Goal: Task Accomplishment & Management: Manage account settings

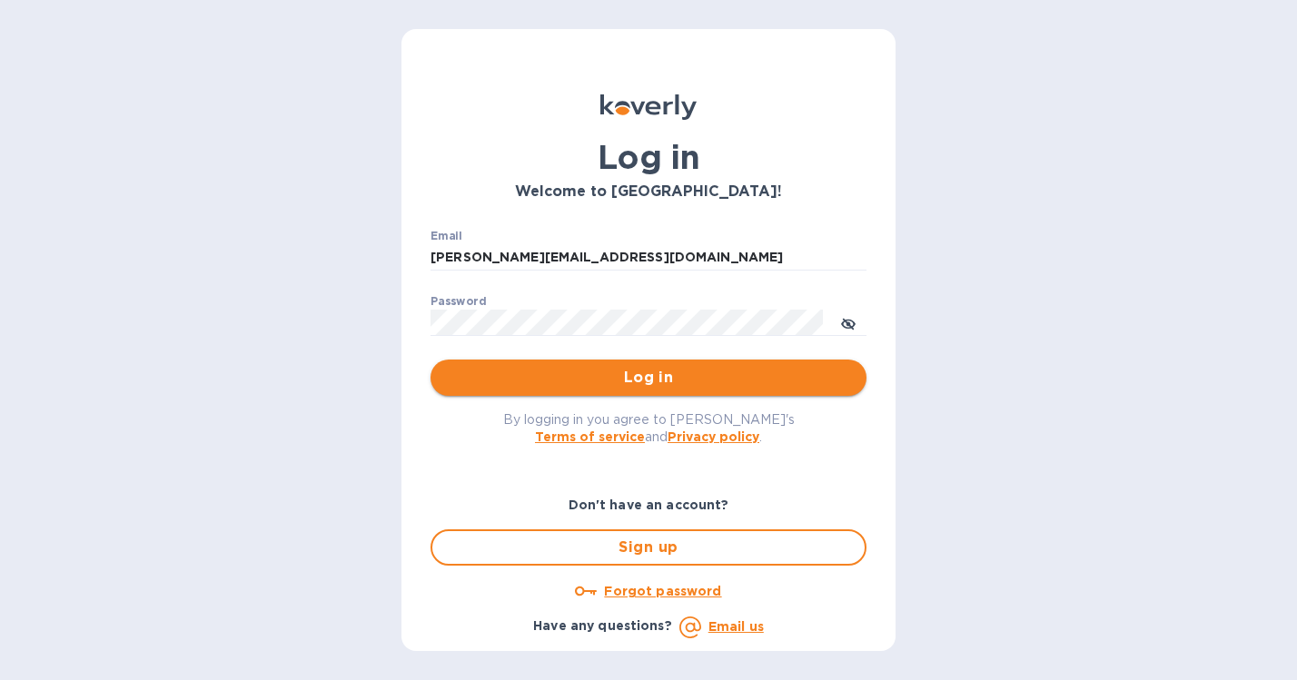
click at [657, 389] on span "Log in" at bounding box center [648, 378] width 407 height 22
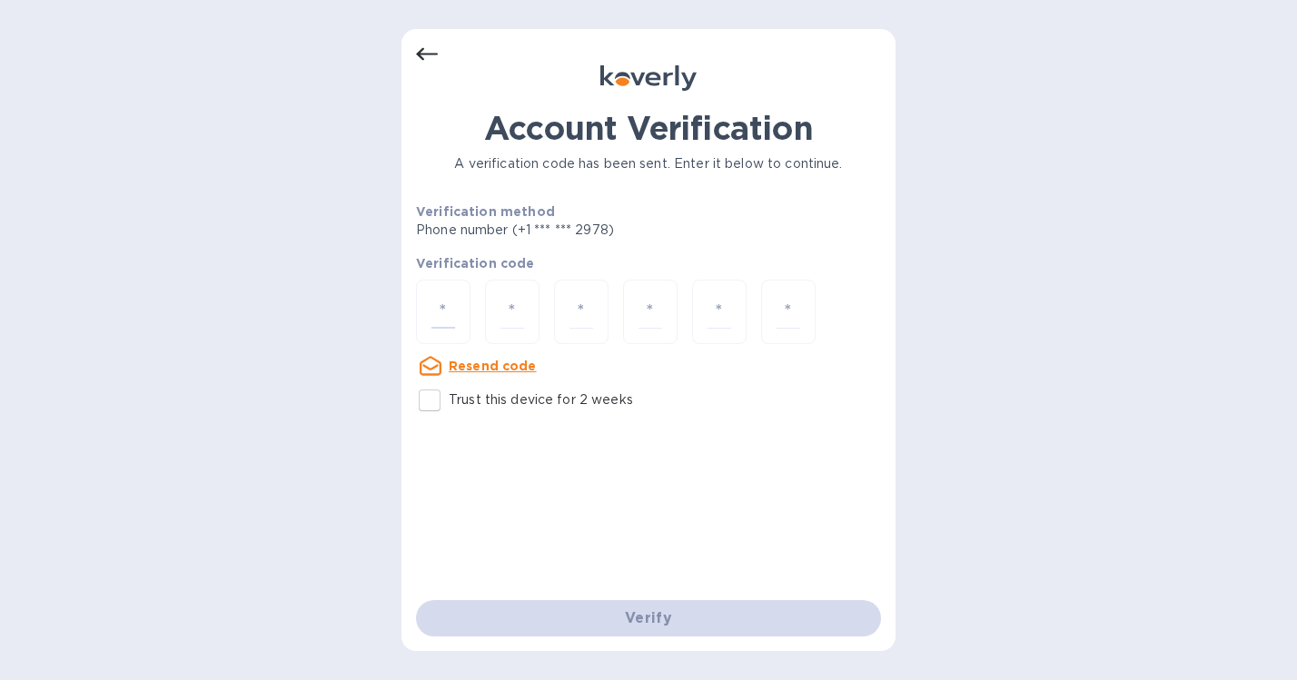
drag, startPoint x: 442, startPoint y: 317, endPoint x: 477, endPoint y: 311, distance: 34.9
click at [442, 317] on input "number" at bounding box center [443, 312] width 24 height 34
type input "2"
type input "5"
type input "8"
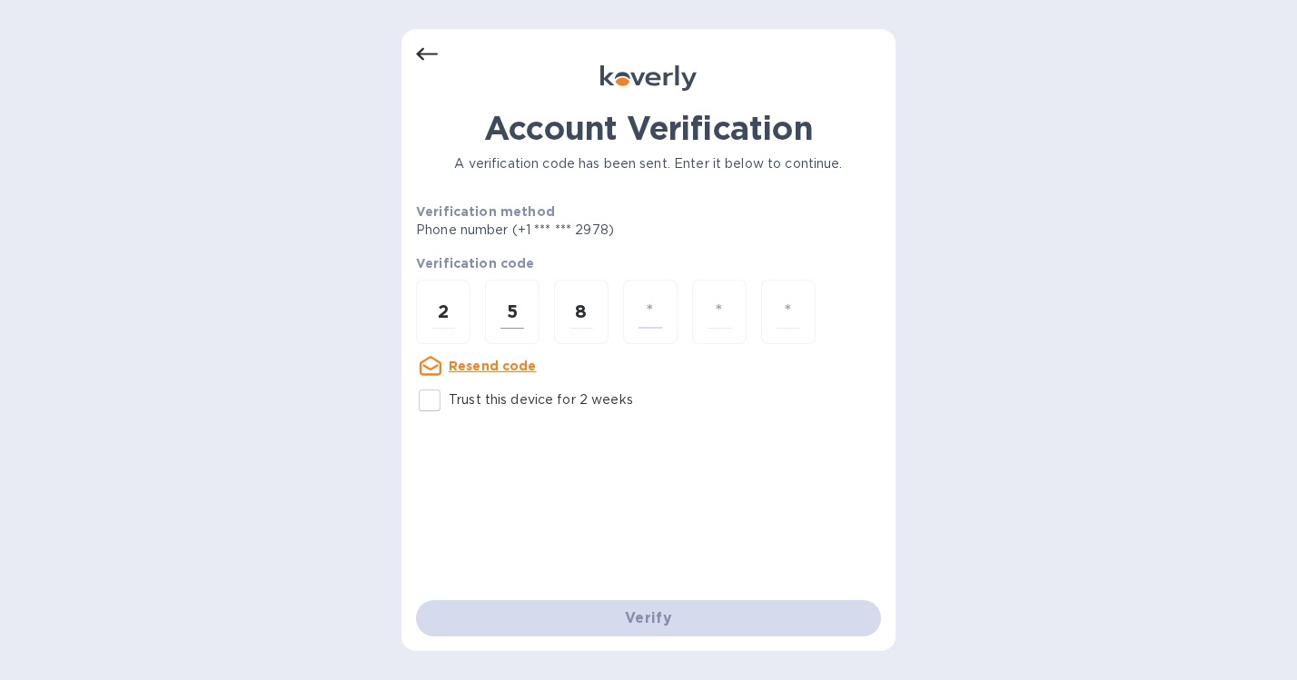
type input "5"
type input "9"
type input "2"
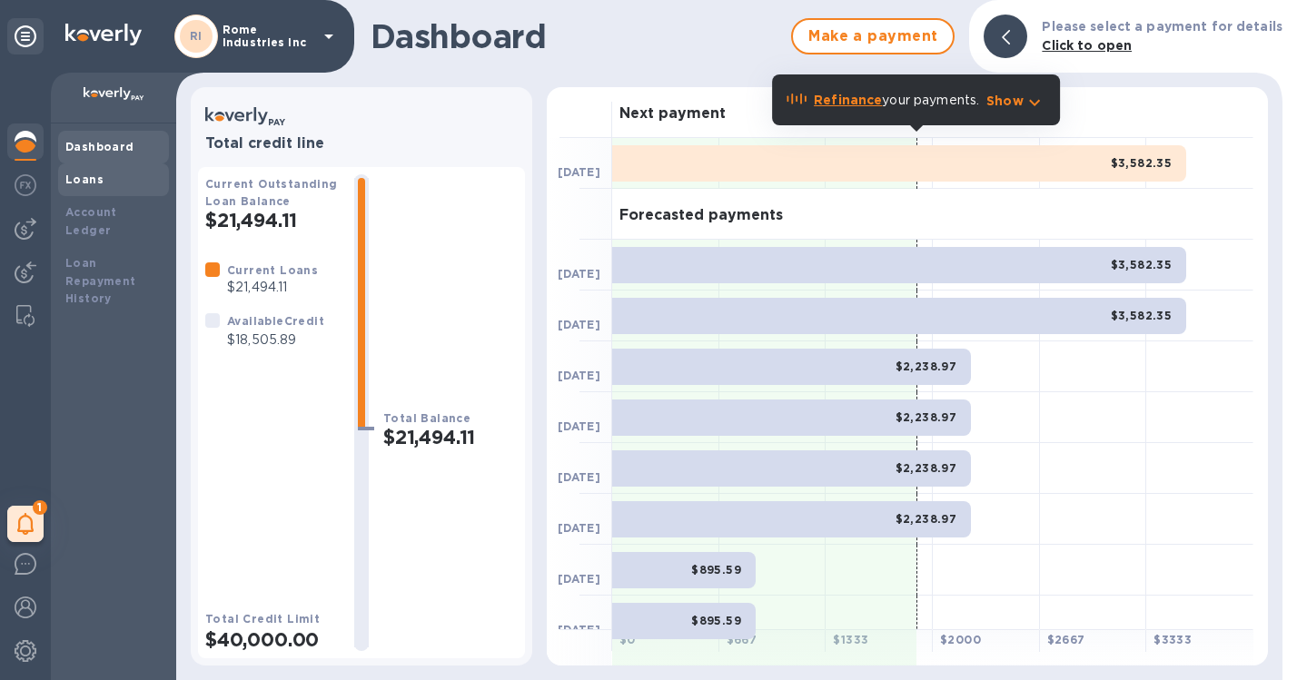
click at [94, 183] on b "Loans" at bounding box center [84, 180] width 38 height 14
click at [84, 190] on div "Loans" at bounding box center [113, 179] width 111 height 33
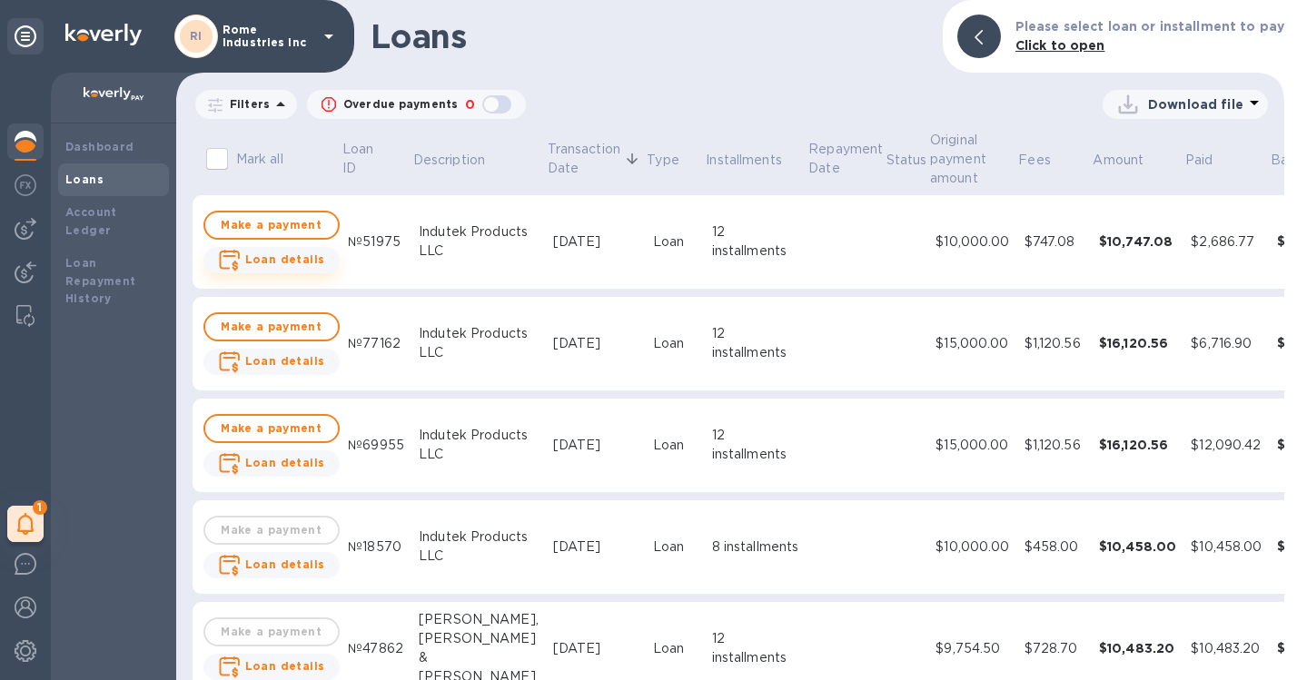
click at [311, 258] on b "Loan details" at bounding box center [285, 259] width 80 height 14
click at [114, 221] on div "Account Ledger" at bounding box center [113, 221] width 96 height 36
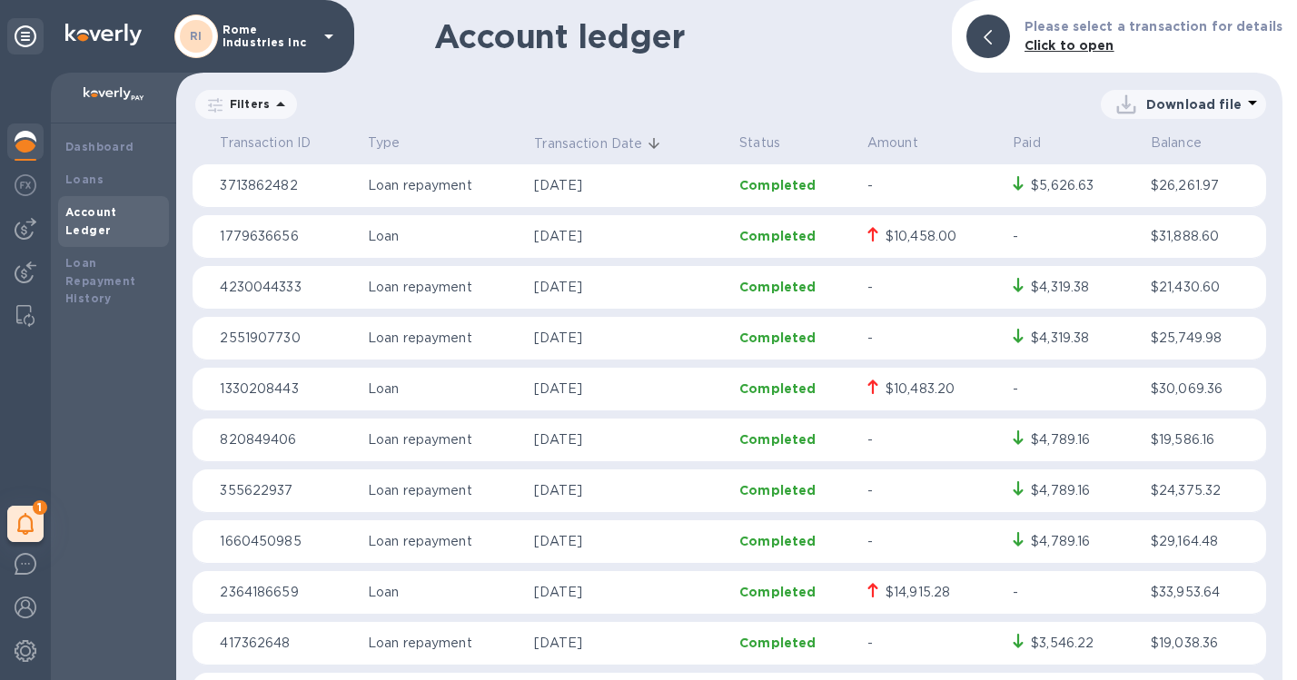
scroll to position [792, 0]
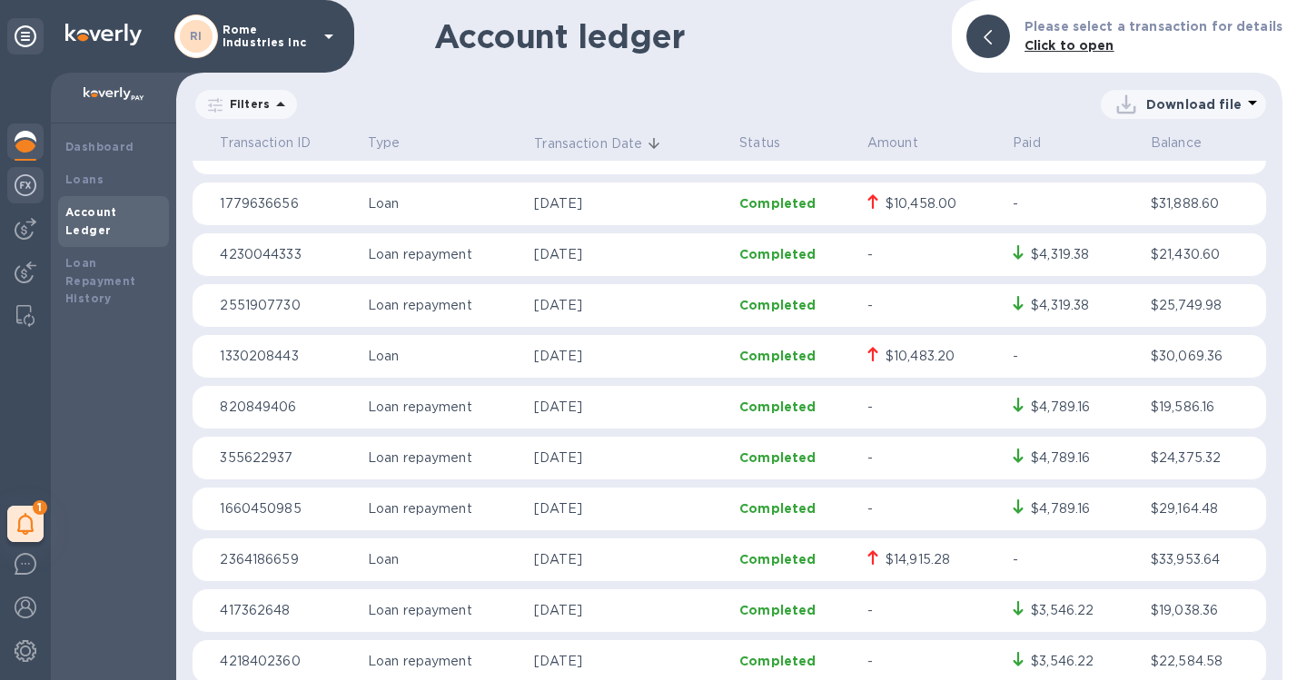
click at [26, 194] on img at bounding box center [26, 185] width 22 height 22
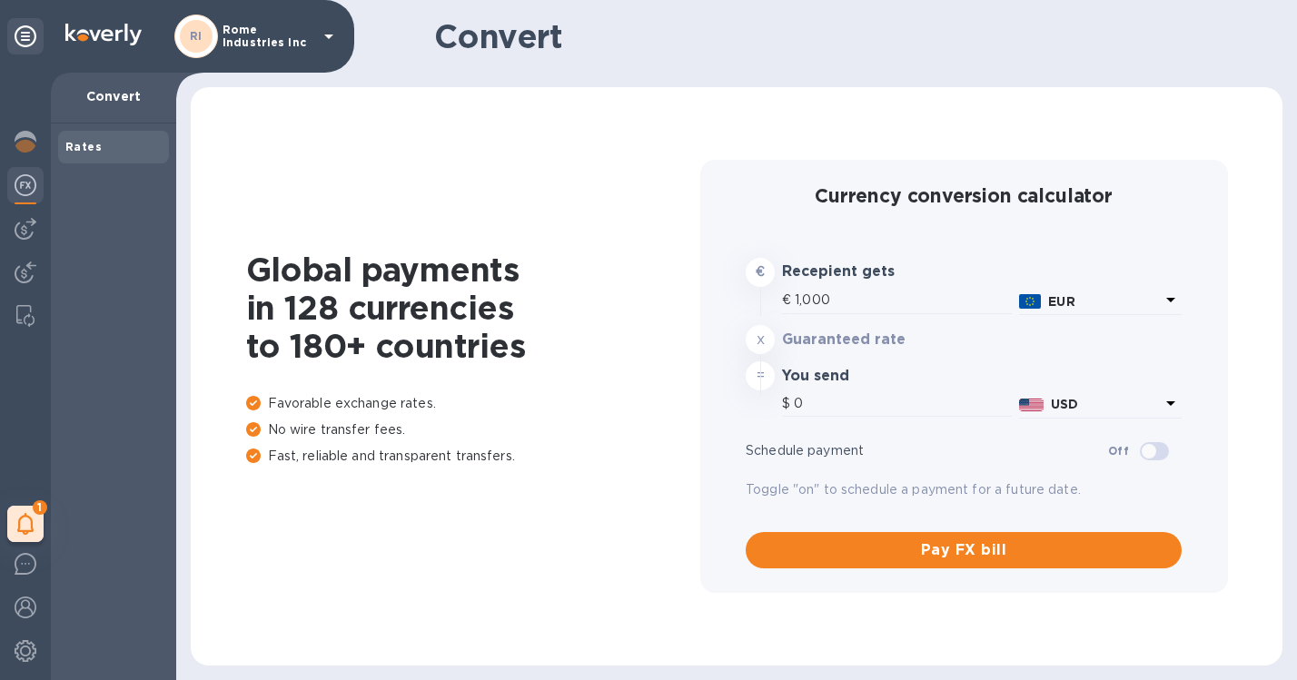
type input "1,179.08"
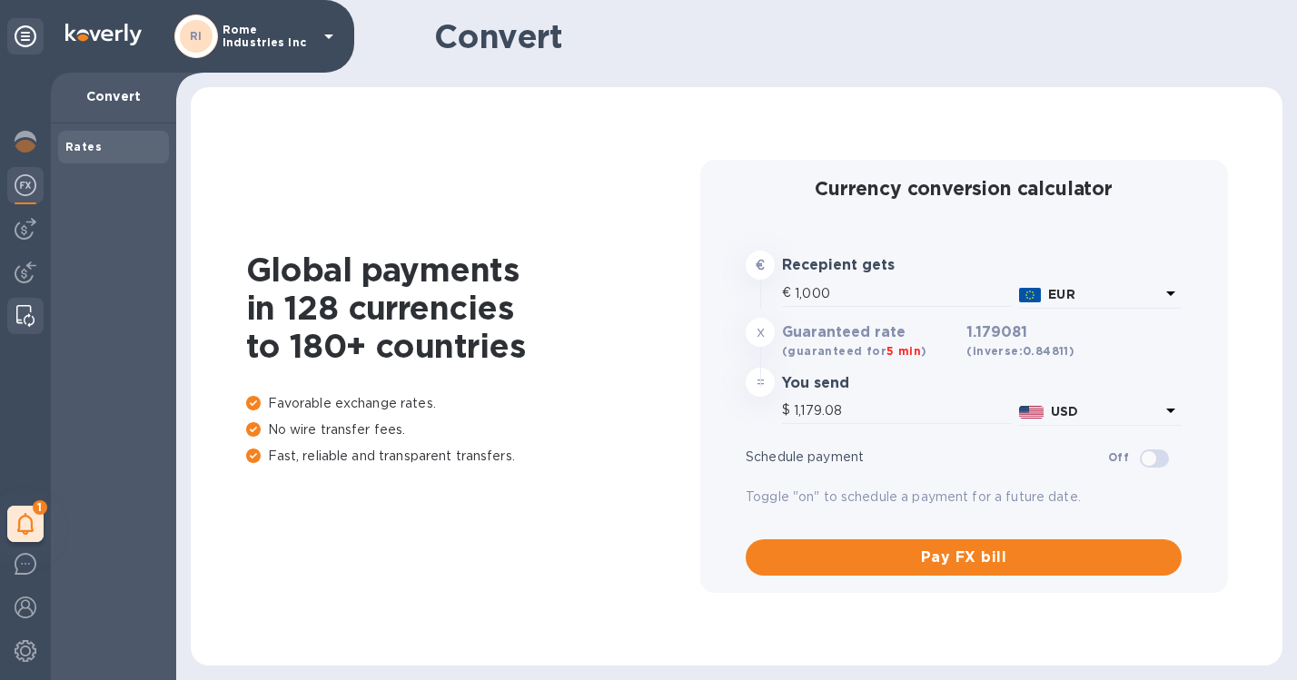
click at [23, 310] on img at bounding box center [25, 316] width 18 height 22
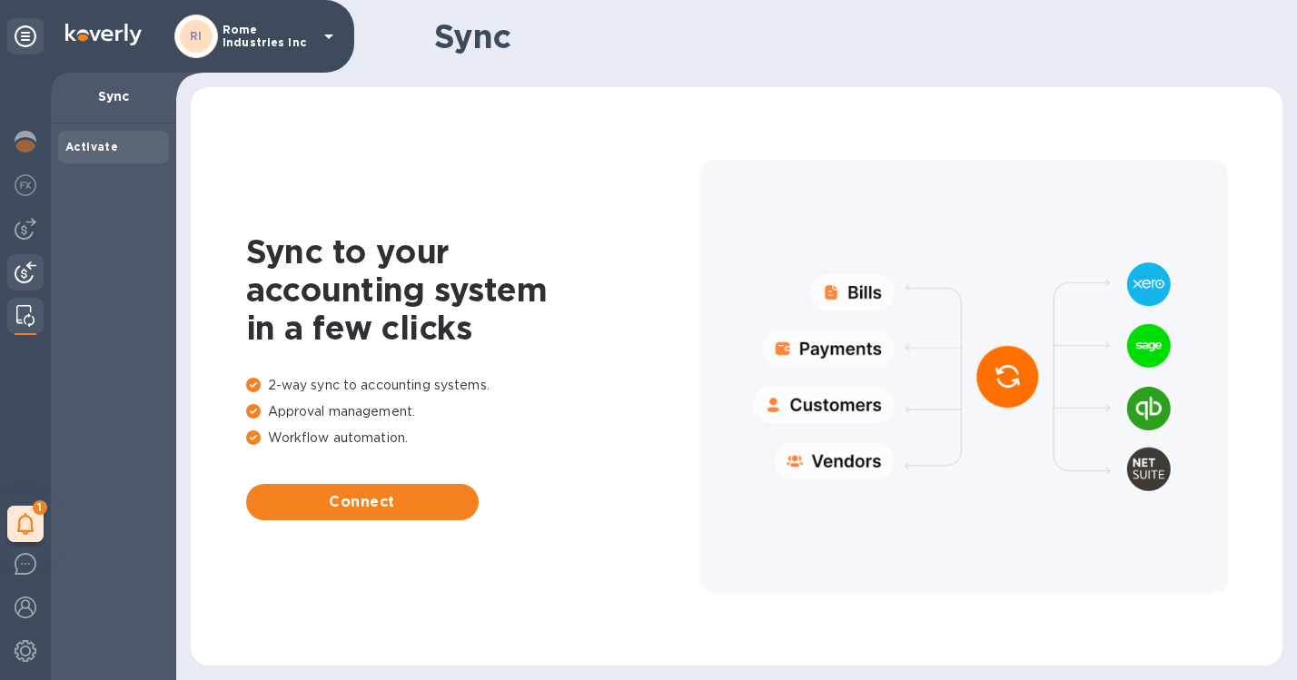
click at [18, 268] on img at bounding box center [26, 272] width 22 height 22
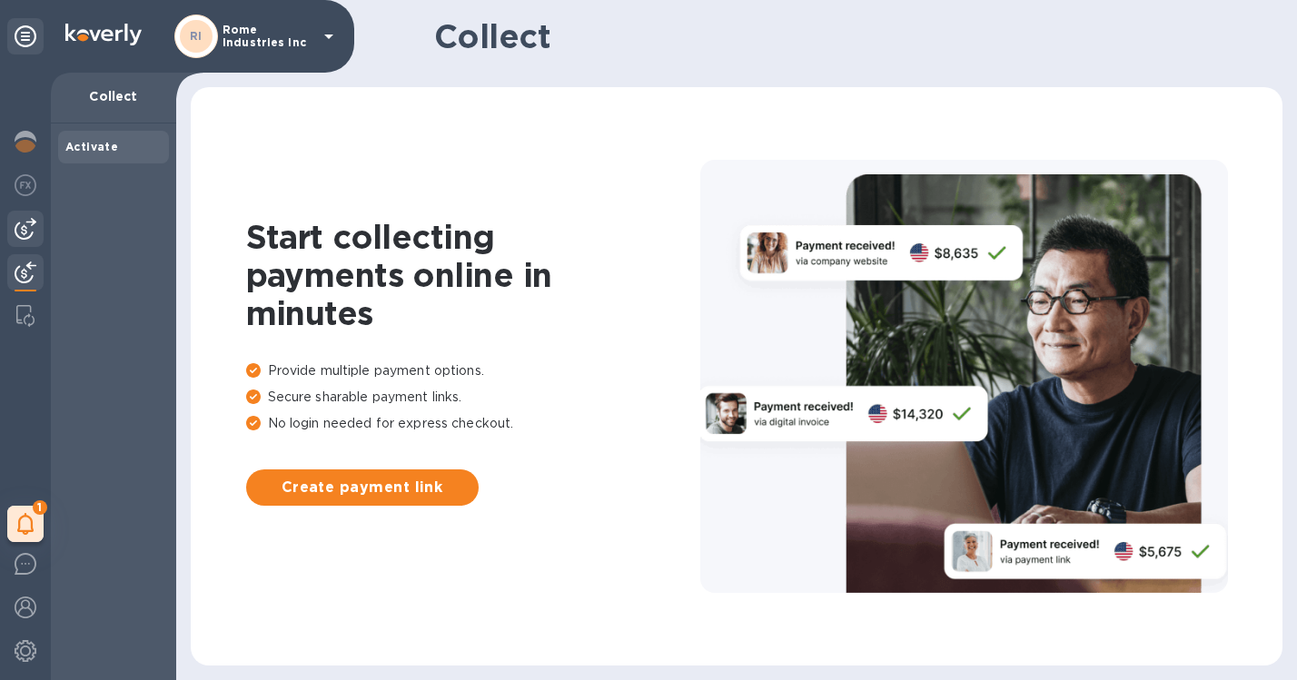
click at [28, 232] on img at bounding box center [26, 229] width 22 height 22
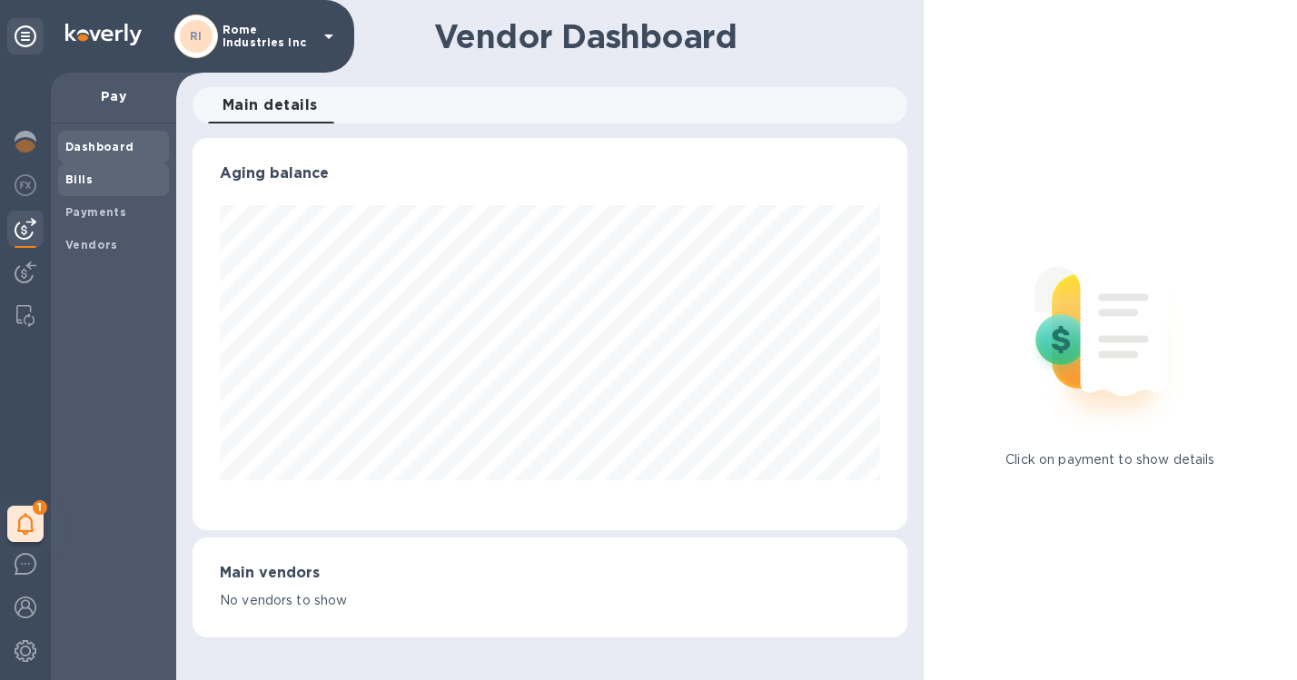
click at [75, 184] on b "Bills" at bounding box center [78, 180] width 27 height 14
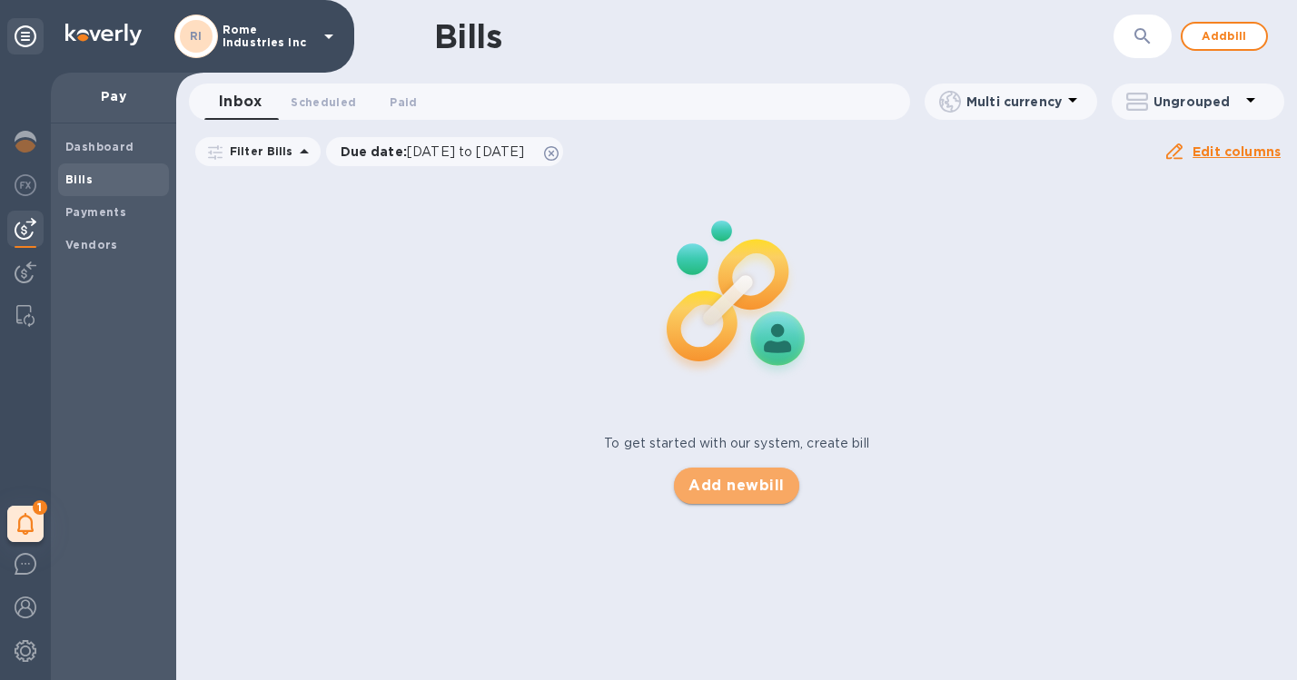
click at [742, 478] on span "Add new bill" at bounding box center [735, 486] width 95 height 22
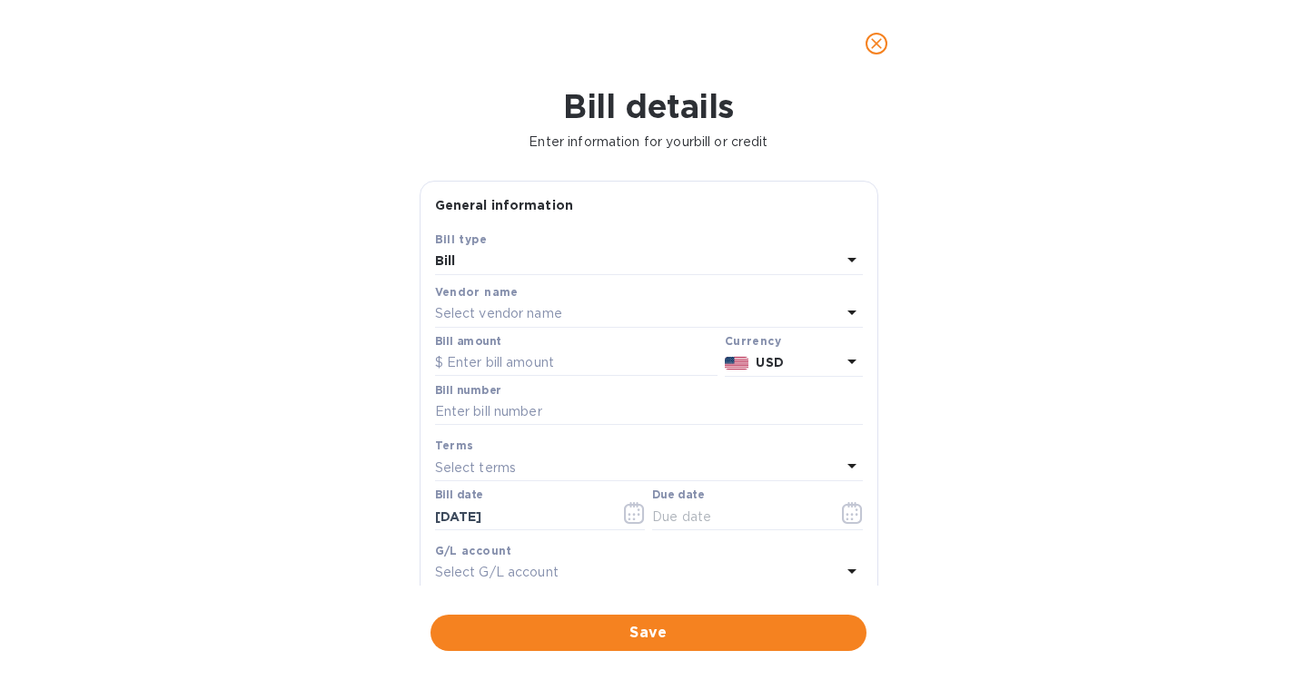
click at [532, 311] on p "Select vendor name" at bounding box center [498, 313] width 127 height 19
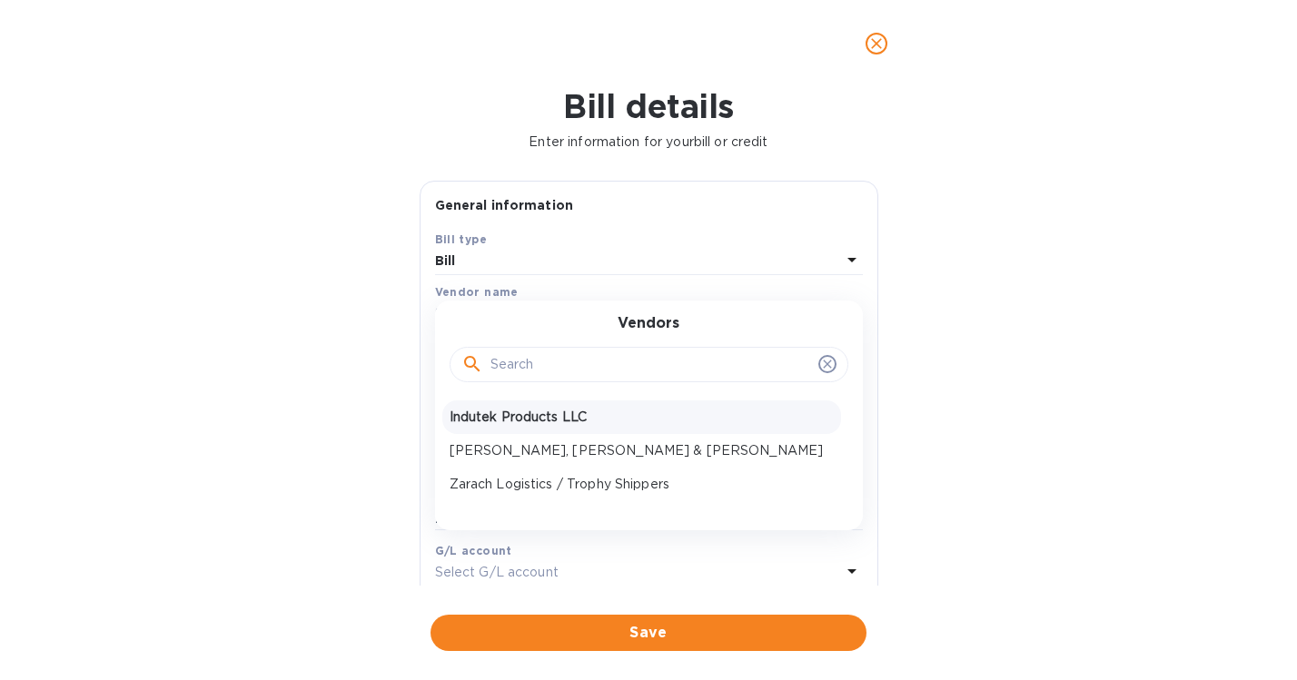
click at [540, 411] on p "Indutek Products LLC" at bounding box center [641, 417] width 384 height 19
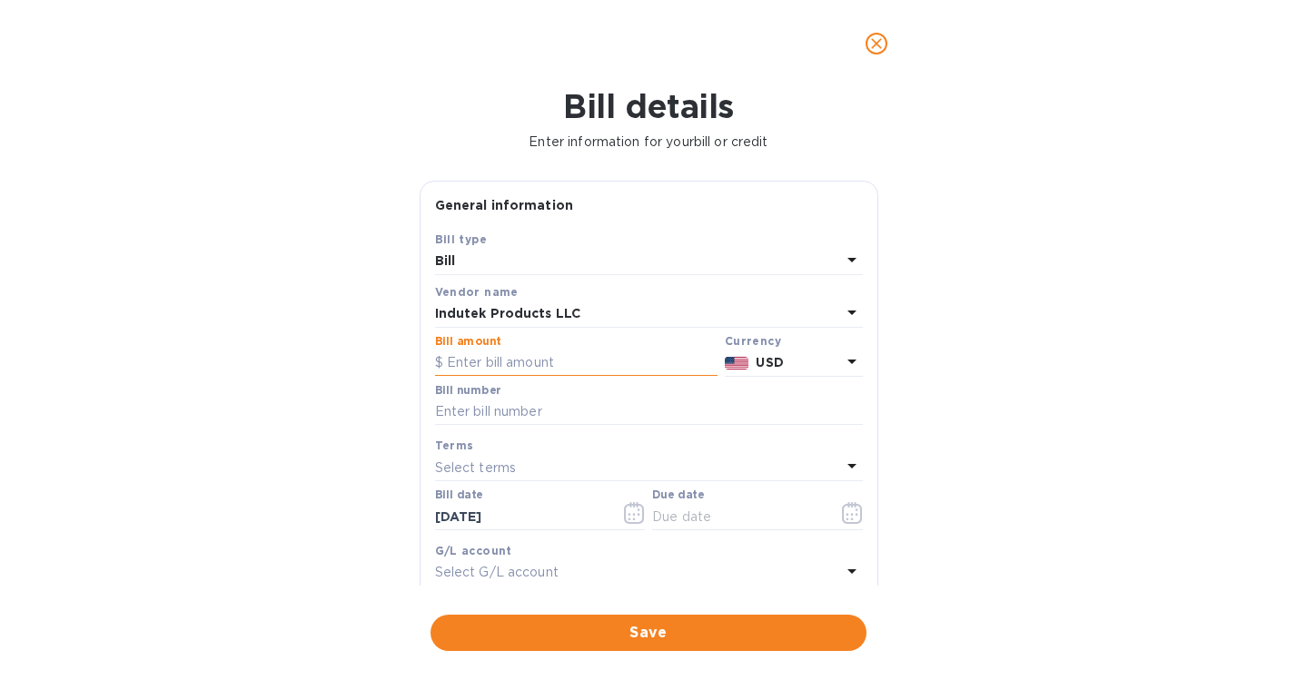
click at [504, 364] on input "text" at bounding box center [576, 363] width 282 height 27
type input "10,000"
click at [474, 412] on input "text" at bounding box center [649, 412] width 428 height 27
click at [496, 416] on input "text" at bounding box center [649, 412] width 428 height 27
type input "16765"
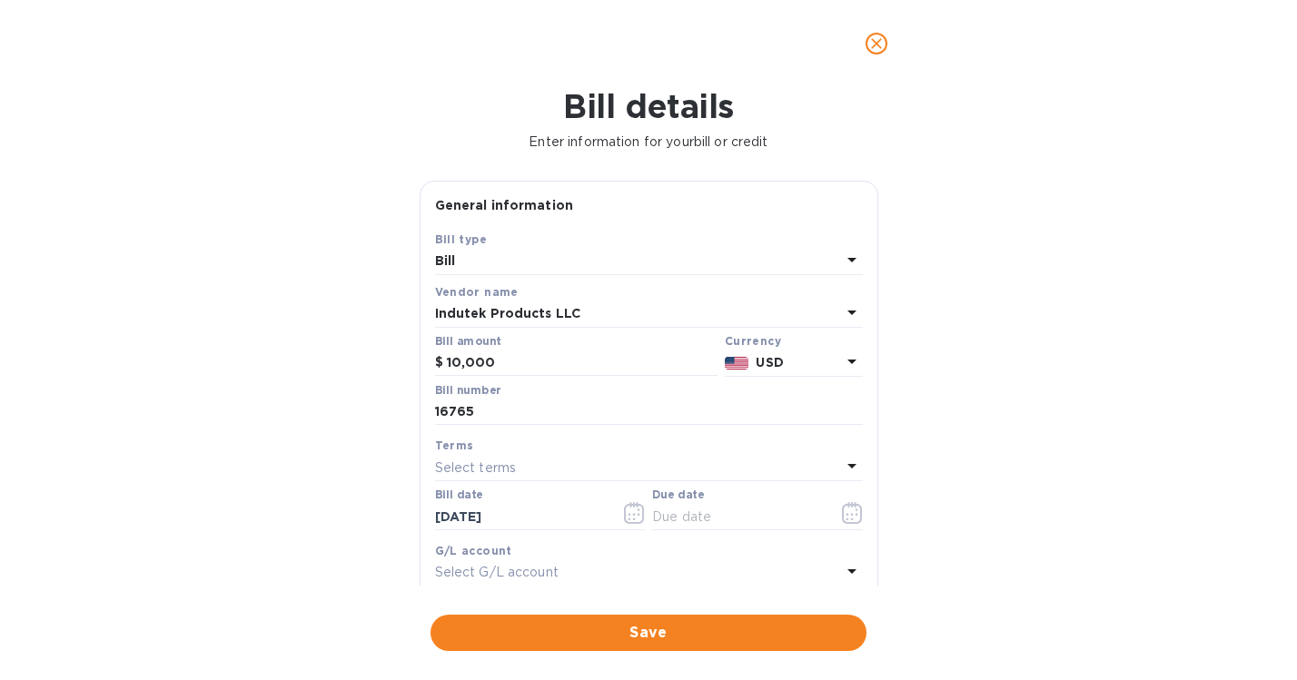
click at [511, 465] on p "Select terms" at bounding box center [476, 468] width 82 height 19
click at [506, 576] on p "NET 30" at bounding box center [641, 571] width 384 height 19
type input "10/26/2025"
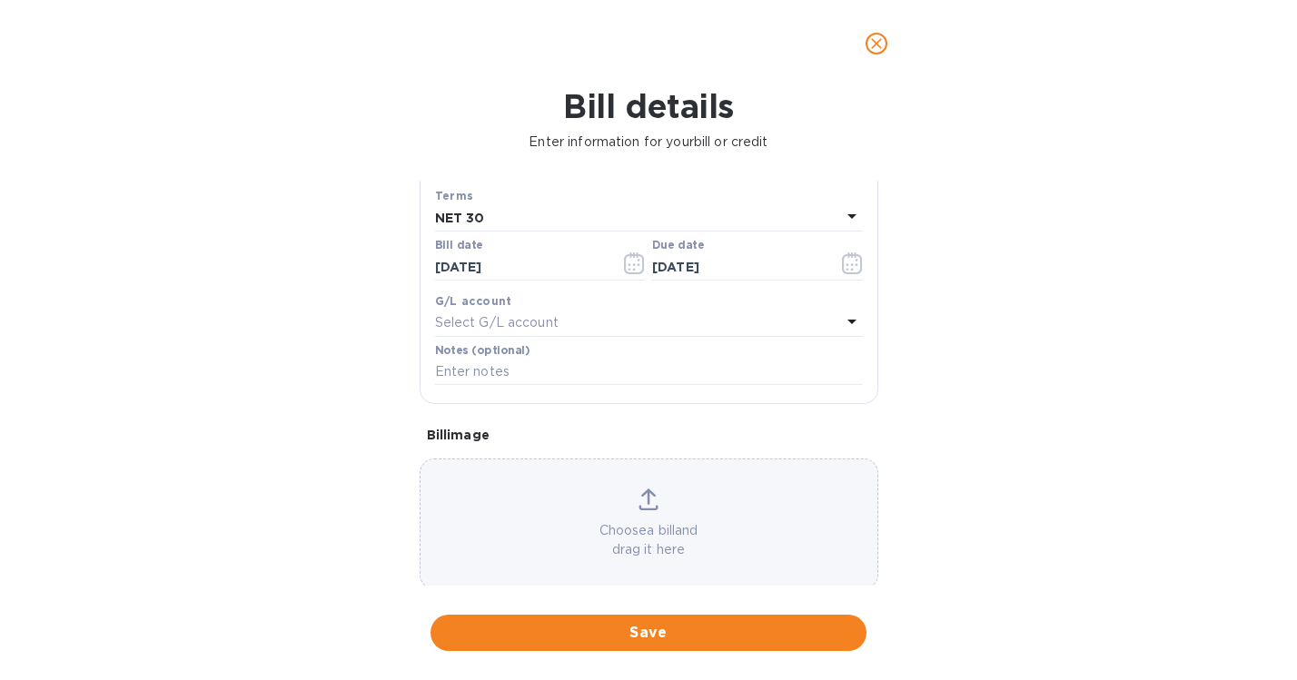
scroll to position [276, 0]
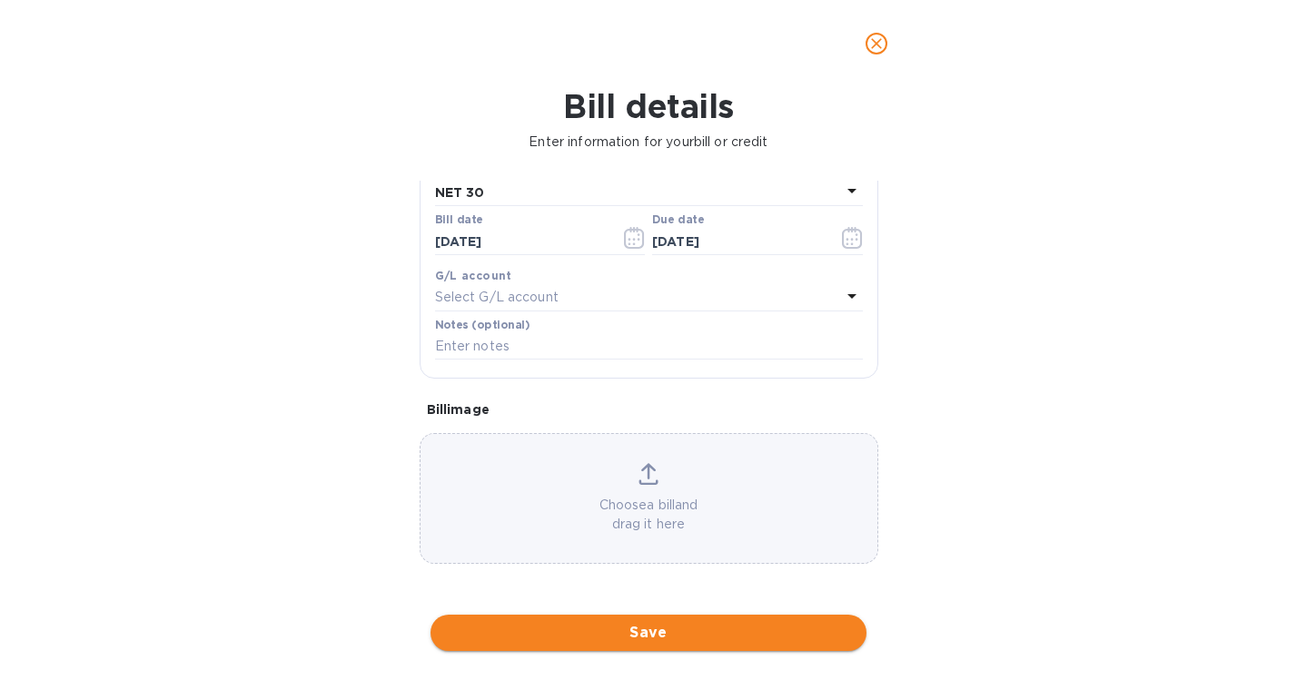
click at [646, 634] on span "Save" at bounding box center [648, 633] width 407 height 22
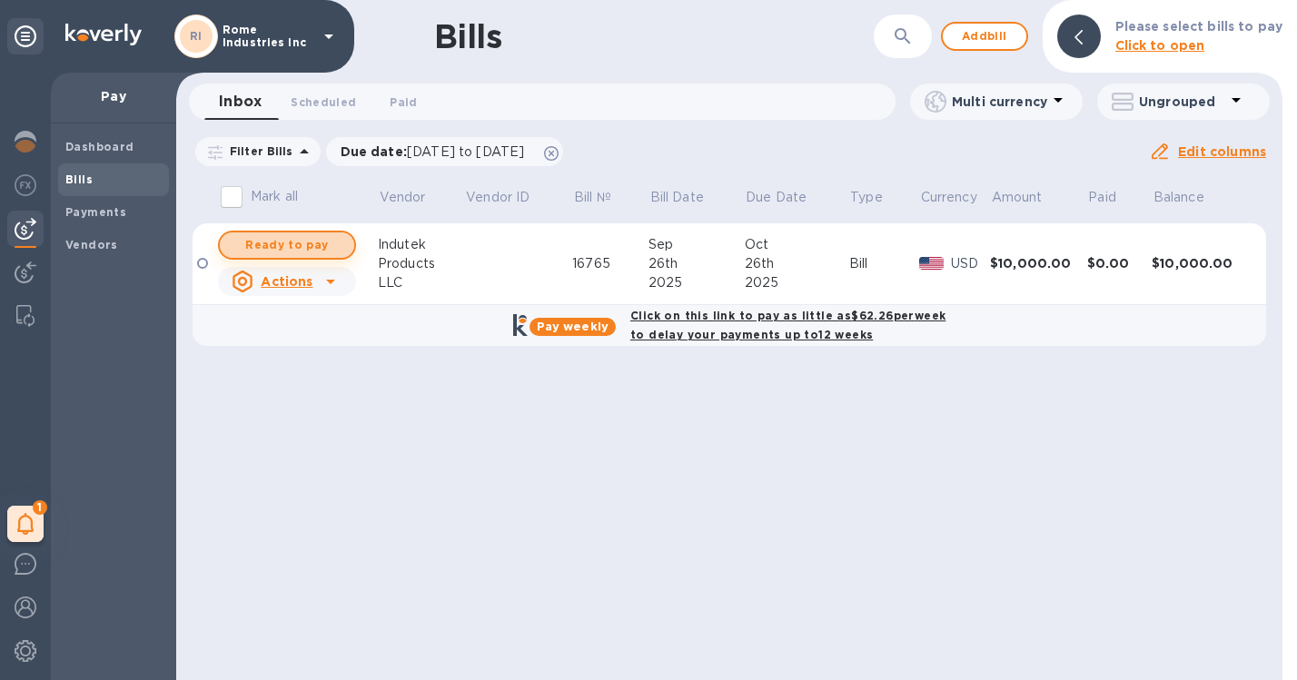
click at [293, 243] on span "Ready to pay" at bounding box center [286, 245] width 105 height 22
checkbox input "true"
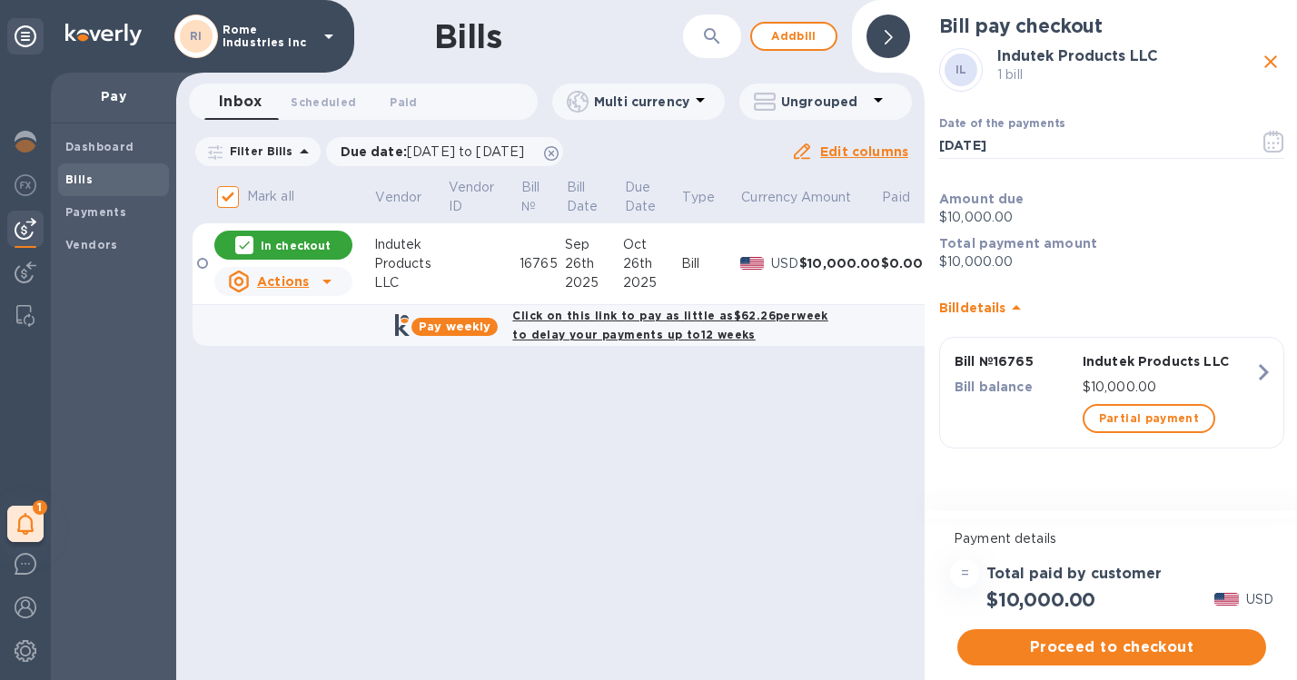
scroll to position [0, 0]
click at [1119, 647] on span "Proceed to checkout" at bounding box center [1111, 647] width 280 height 22
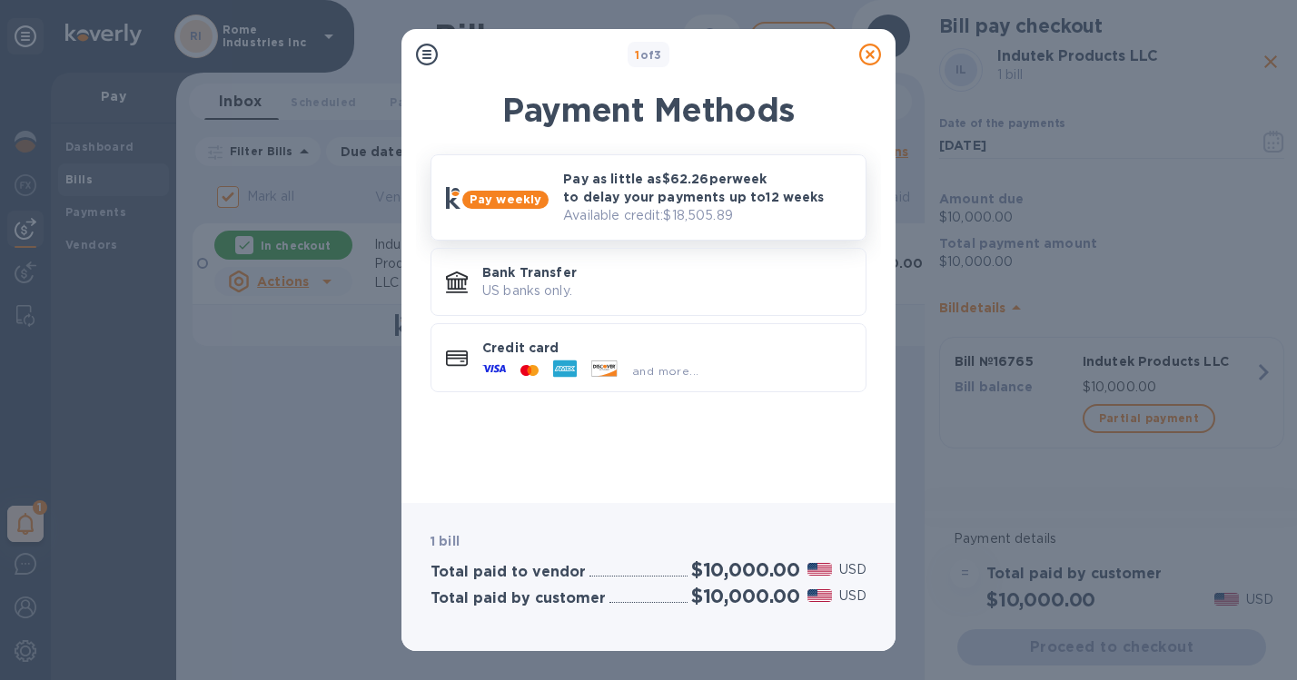
click at [631, 199] on p "Pay as little as $62.26 per week to delay your payments up to 12 weeks" at bounding box center [707, 188] width 288 height 36
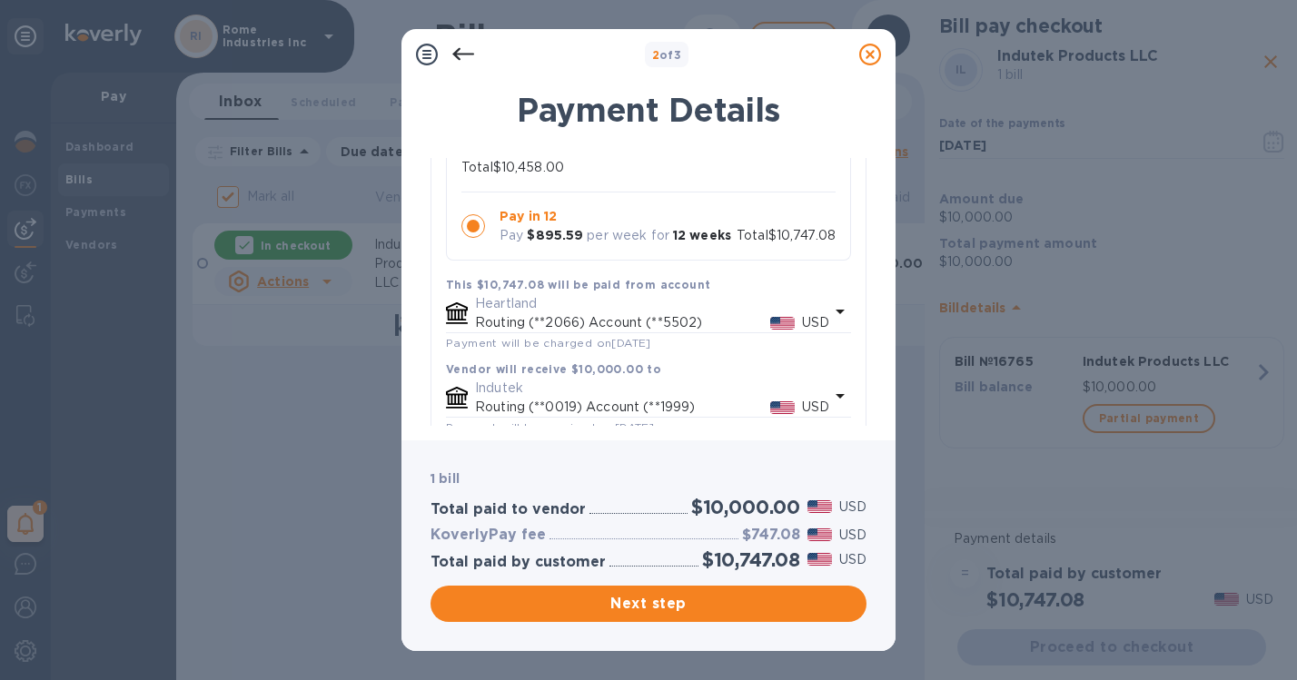
scroll to position [343, 0]
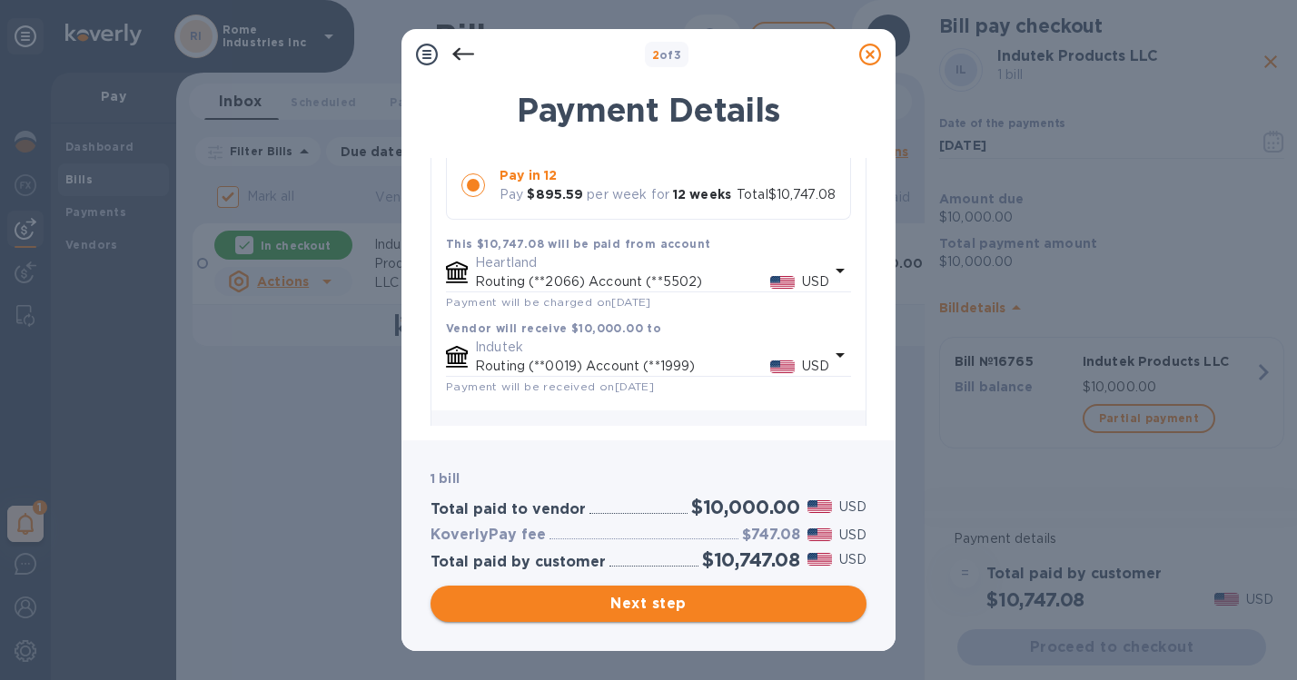
click at [654, 599] on span "Next step" at bounding box center [648, 604] width 407 height 22
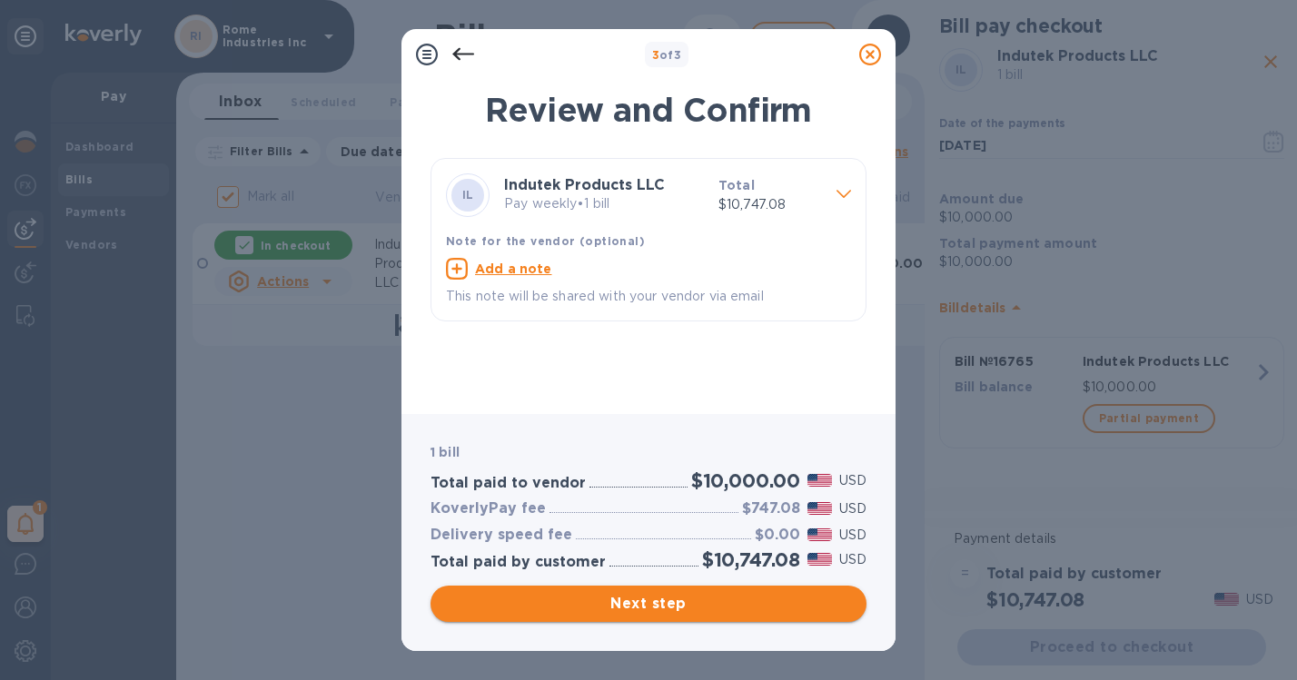
click at [671, 605] on span "Next step" at bounding box center [648, 604] width 407 height 22
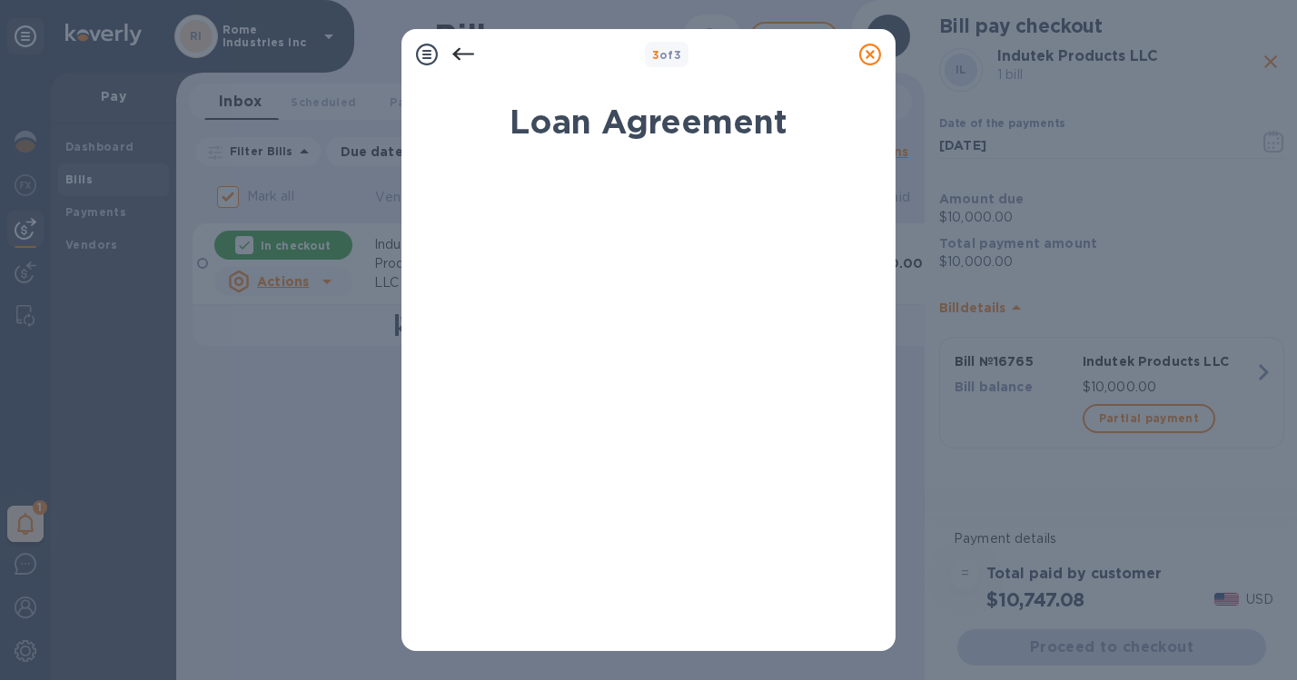
scroll to position [335, 0]
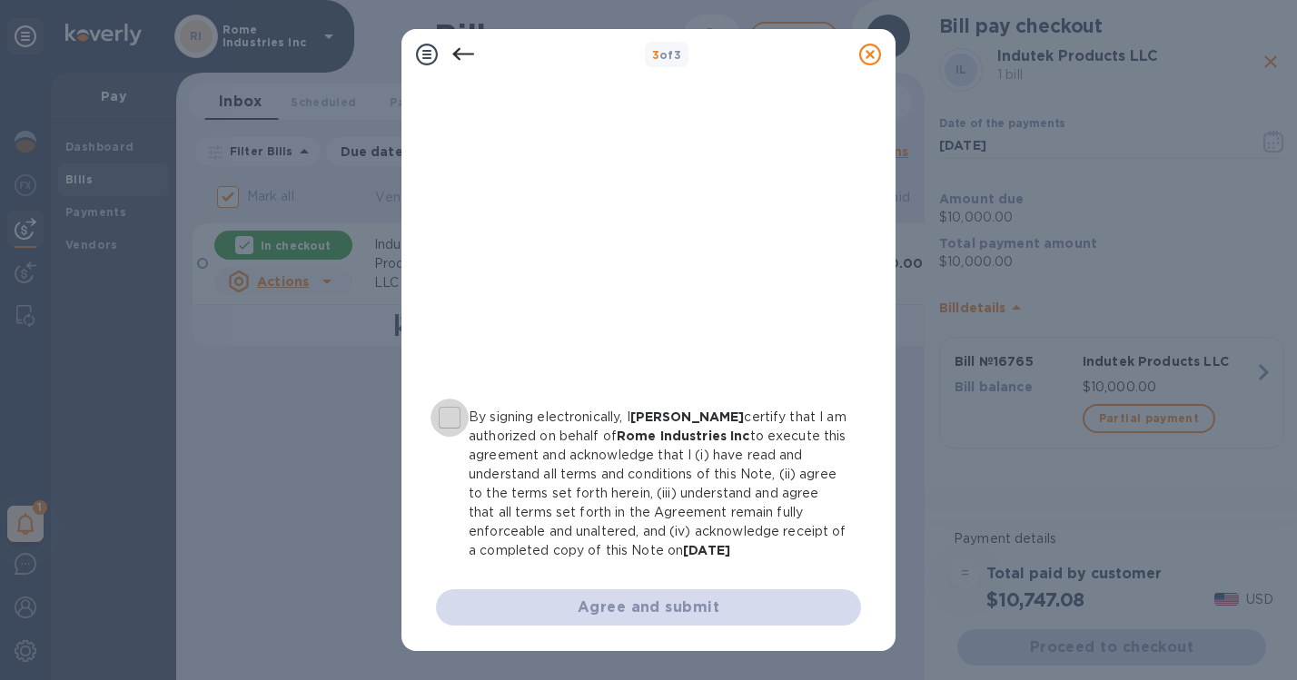
click at [457, 423] on input "By signing electronically, I Michael O'Russa certify that I am authorized on be…" at bounding box center [449, 418] width 38 height 38
checkbox input "true"
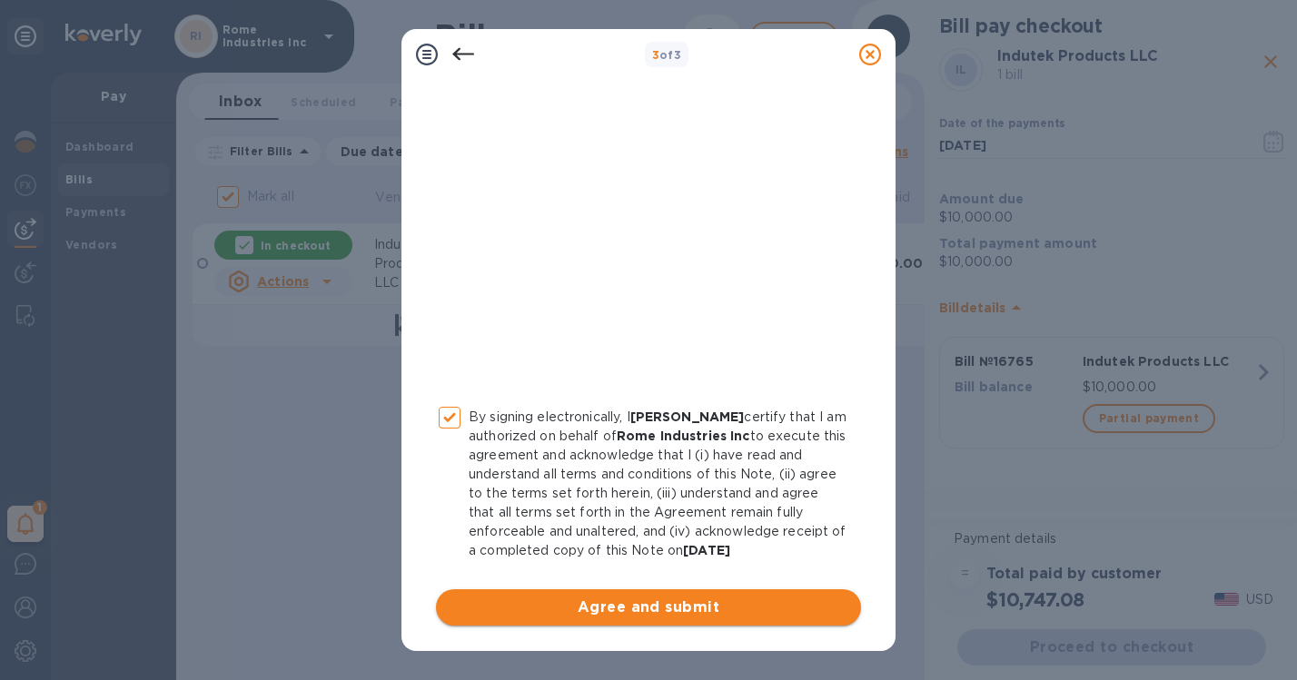
click at [643, 608] on span "Agree and submit" at bounding box center [648, 608] width 396 height 22
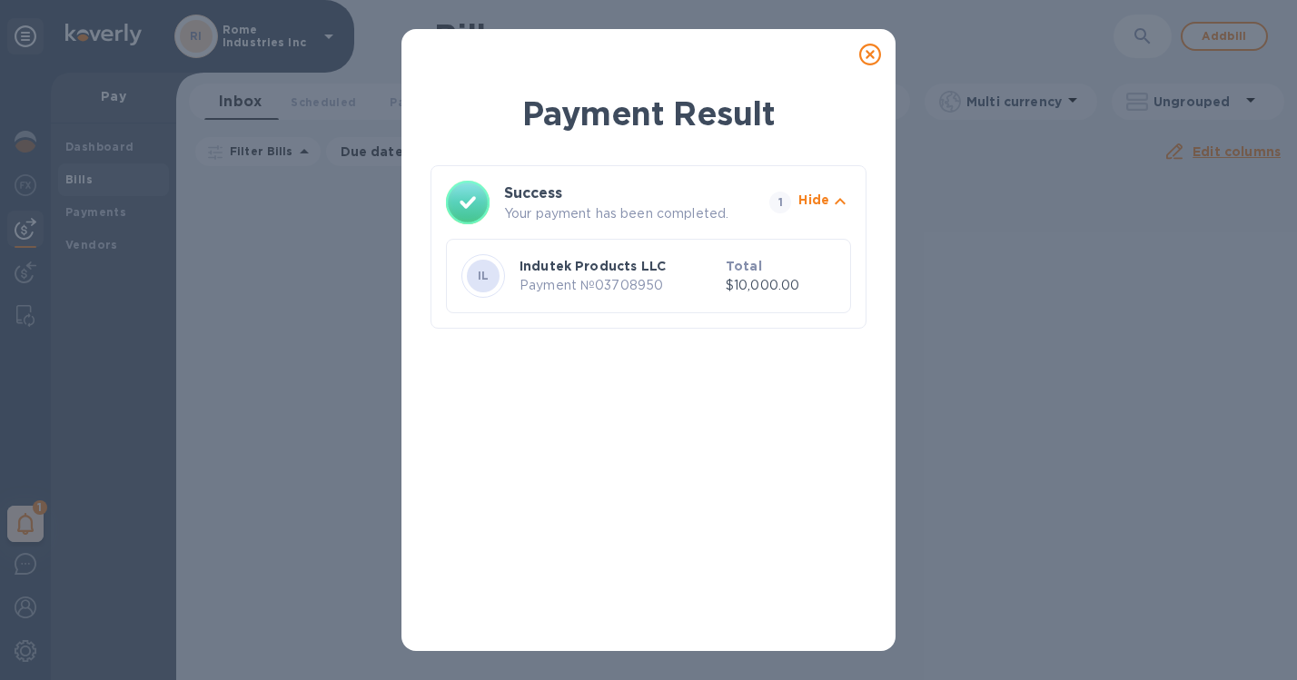
click at [870, 57] on icon at bounding box center [870, 55] width 22 height 22
